Goal: Task Accomplishment & Management: Manage account settings

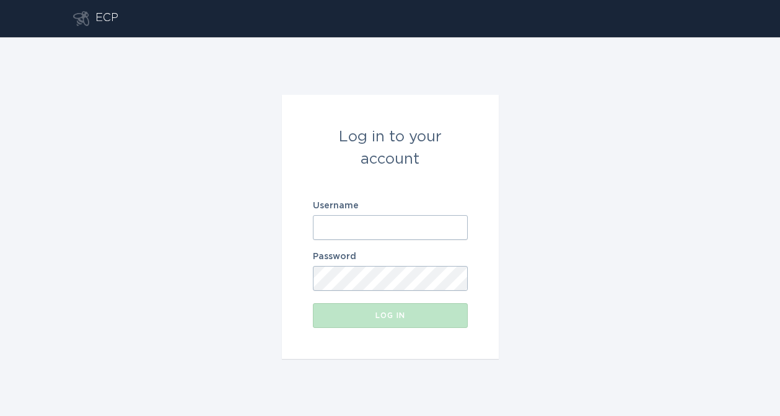
click at [410, 216] on input "Username" at bounding box center [390, 227] width 155 height 25
paste input "[EMAIL_ADDRESS][DOMAIN_NAME]"
type input "[EMAIL_ADDRESS][DOMAIN_NAME]"
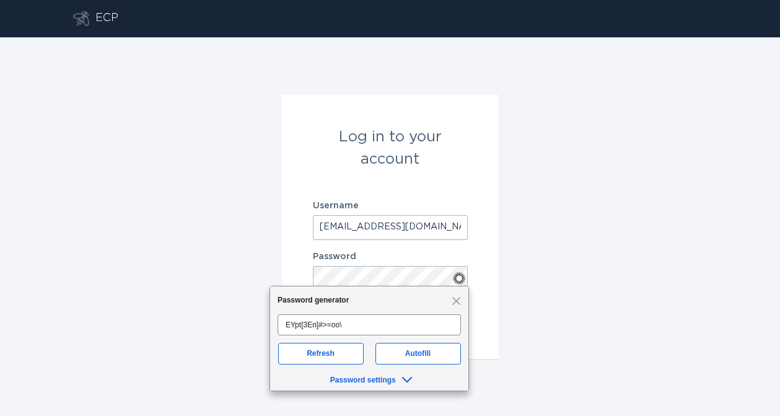
click at [496, 289] on form "Log in to your account Username [EMAIL_ADDRESS][DOMAIN_NAME] Password Log in" at bounding box center [390, 227] width 217 height 264
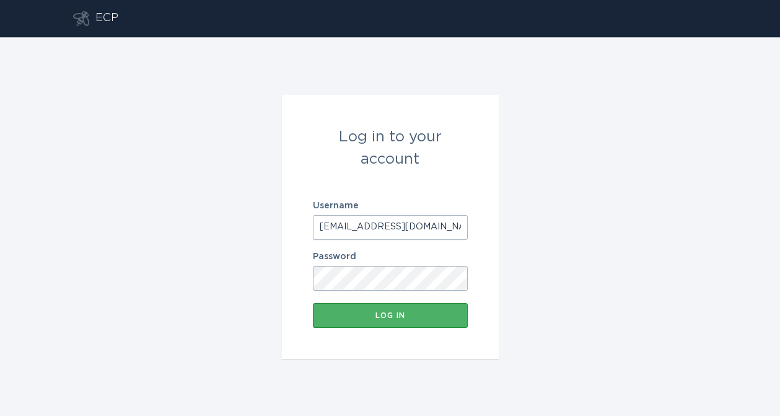
click at [445, 315] on div "Log in" at bounding box center [390, 315] width 143 height 7
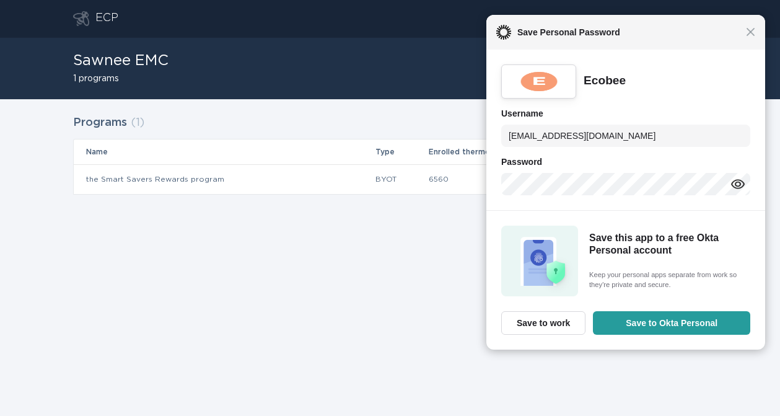
click at [702, 42] on div "Close Save Personal Password" at bounding box center [625, 32] width 279 height 35
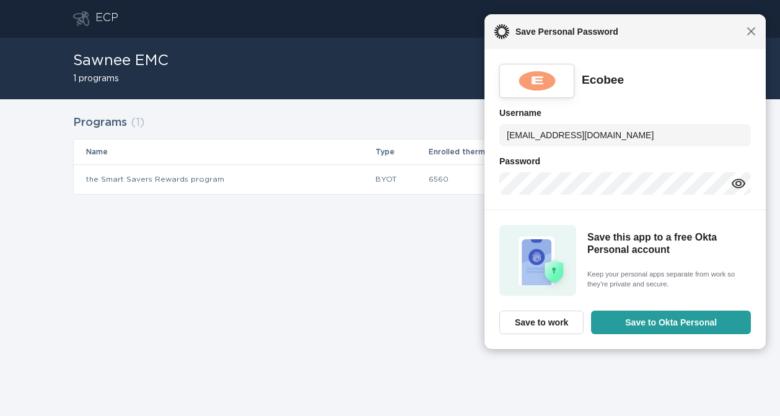
click at [749, 30] on span "Close" at bounding box center [751, 31] width 9 height 9
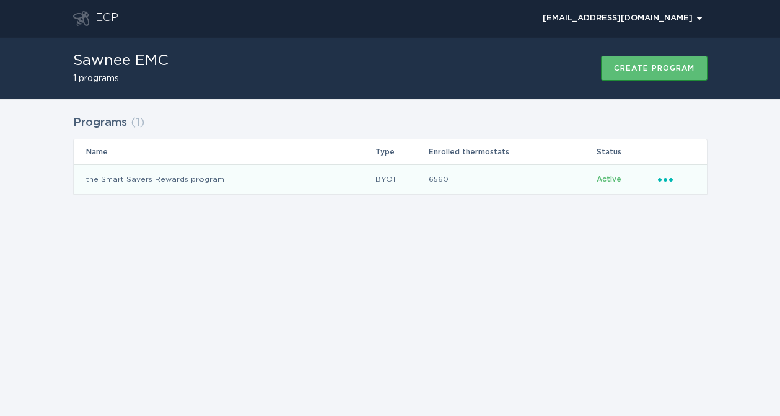
click at [660, 181] on icon "Ellipsis" at bounding box center [666, 177] width 17 height 11
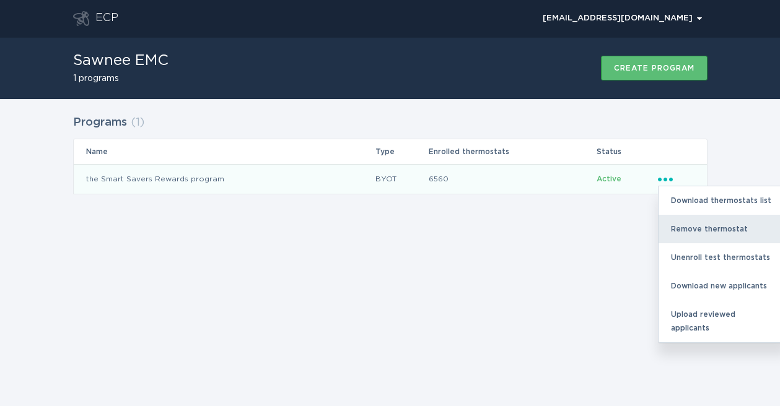
click at [690, 228] on div "Remove thermostat" at bounding box center [723, 229] width 129 height 29
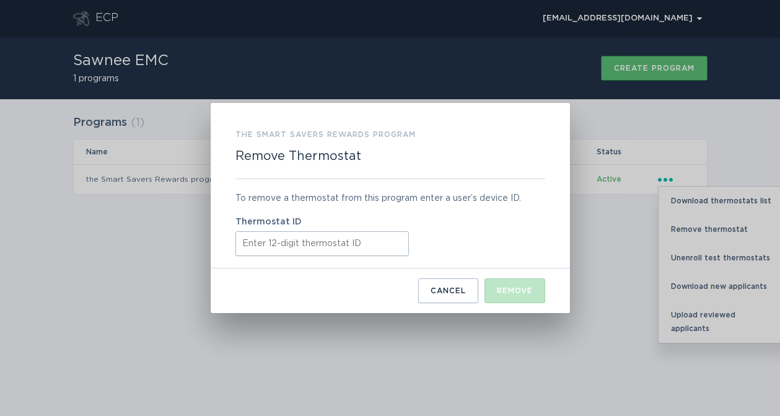
click at [314, 242] on input "Thermostat ID" at bounding box center [321, 243] width 173 height 25
paste input "531658829621"
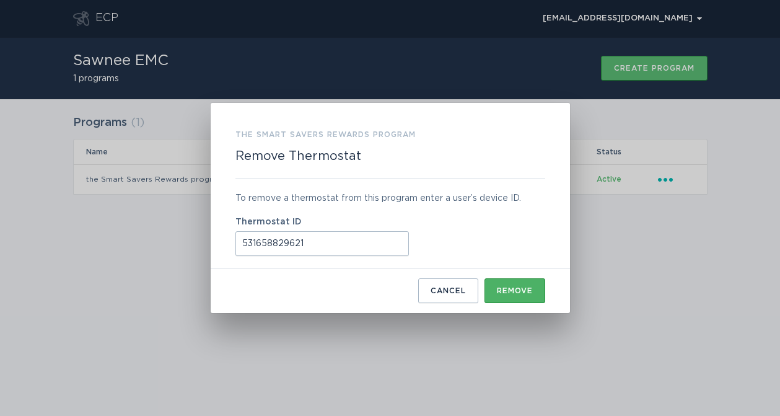
type input "531658829621"
click at [504, 281] on button "Remove" at bounding box center [515, 290] width 61 height 25
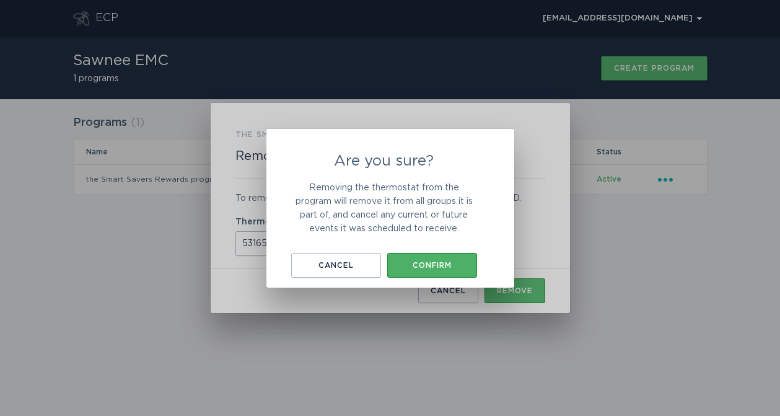
click at [433, 261] on div "Confirm" at bounding box center [431, 264] width 77 height 7
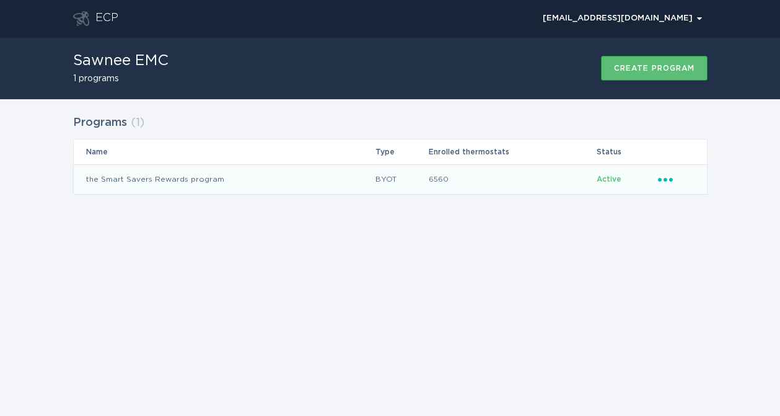
click at [653, 177] on td "Active" at bounding box center [626, 179] width 61 height 30
click at [660, 181] on icon "Ellipsis" at bounding box center [666, 177] width 17 height 11
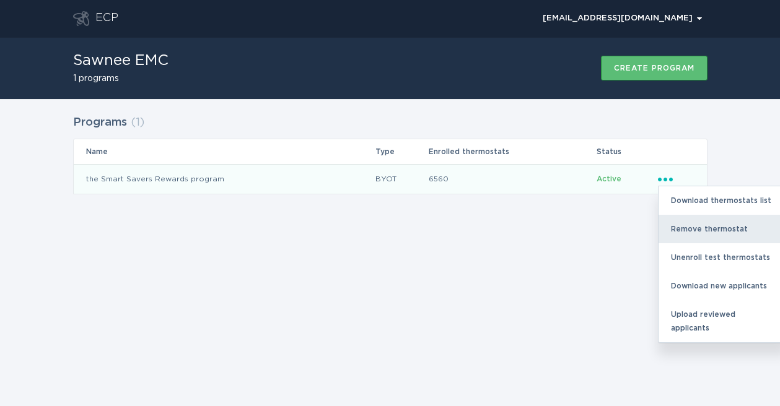
click at [682, 222] on div "Remove thermostat" at bounding box center [723, 229] width 129 height 29
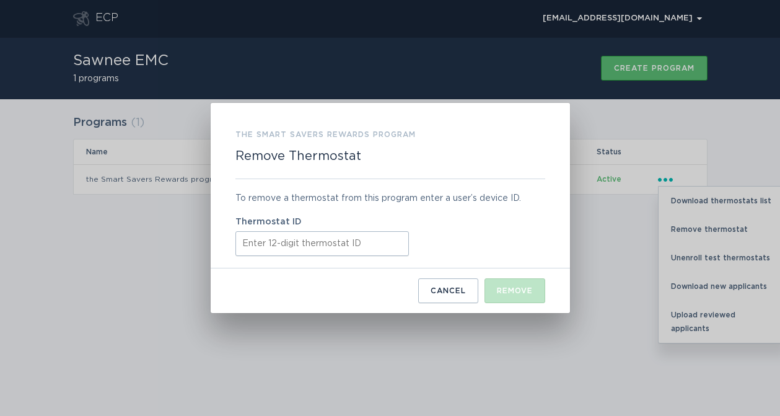
click at [309, 234] on input "Thermostat ID" at bounding box center [321, 243] width 173 height 25
paste input "532598970459"
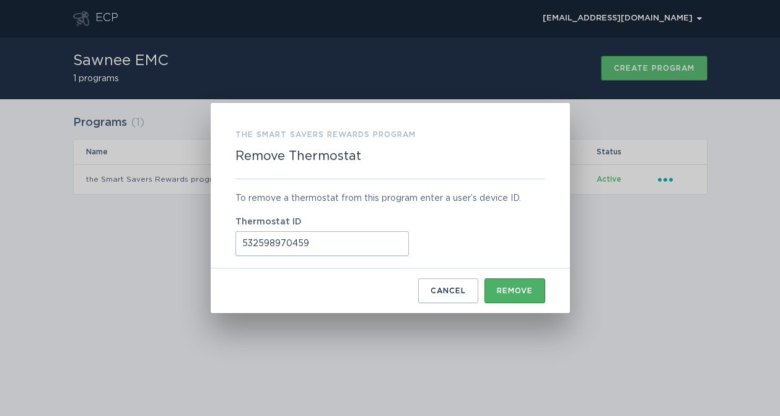
type input "532598970459"
click at [499, 287] on div "Remove" at bounding box center [515, 290] width 36 height 7
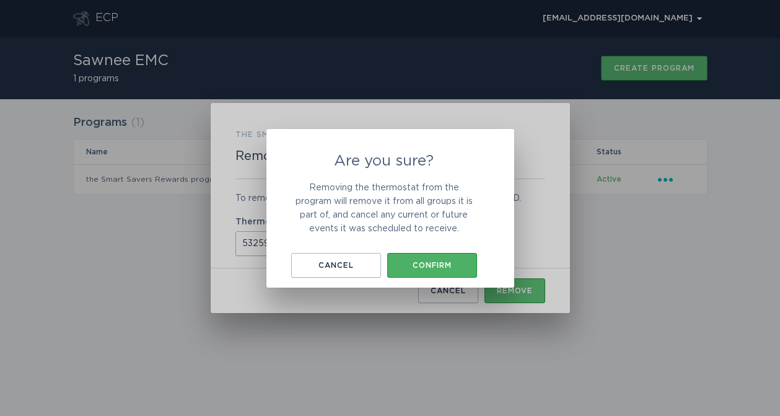
click at [462, 258] on button "Confirm" at bounding box center [432, 265] width 90 height 25
